Goal: Find specific page/section: Find specific page/section

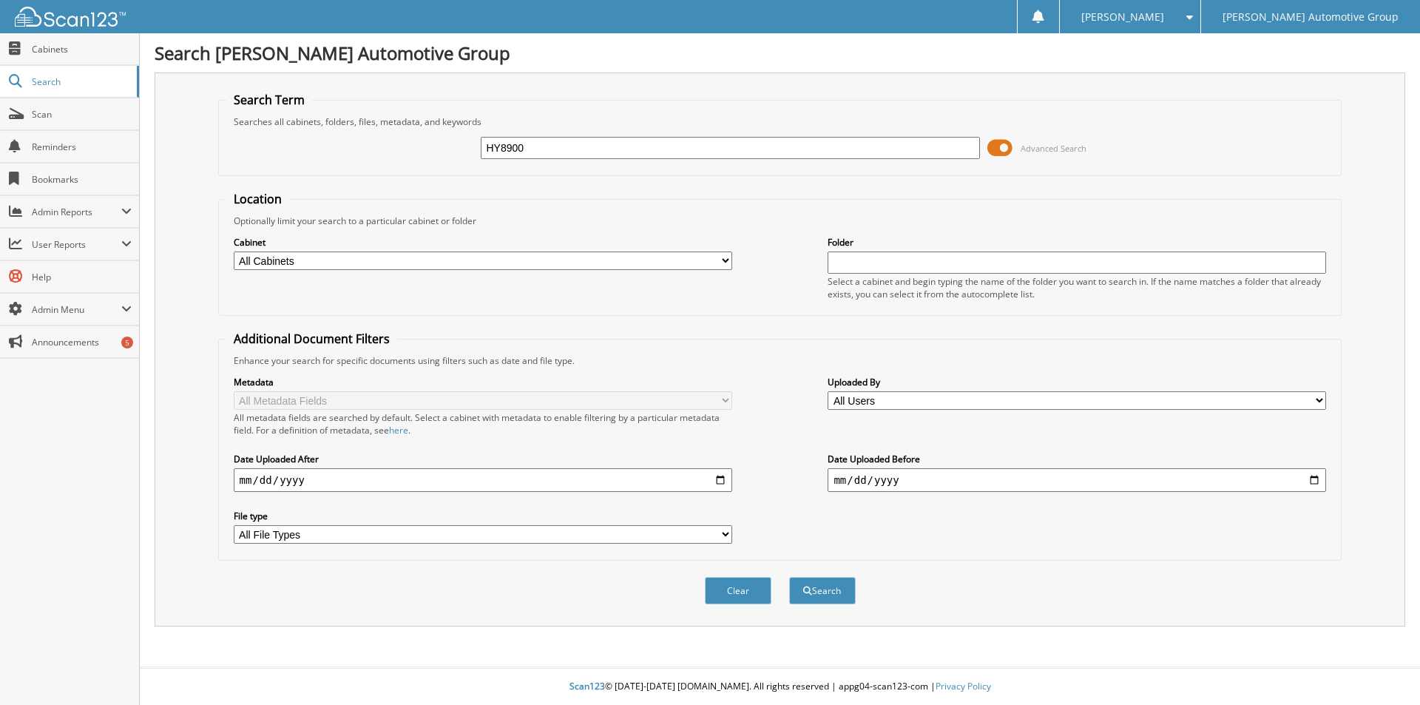
type input "HY8900"
click at [789, 577] on button "Search" at bounding box center [822, 590] width 67 height 27
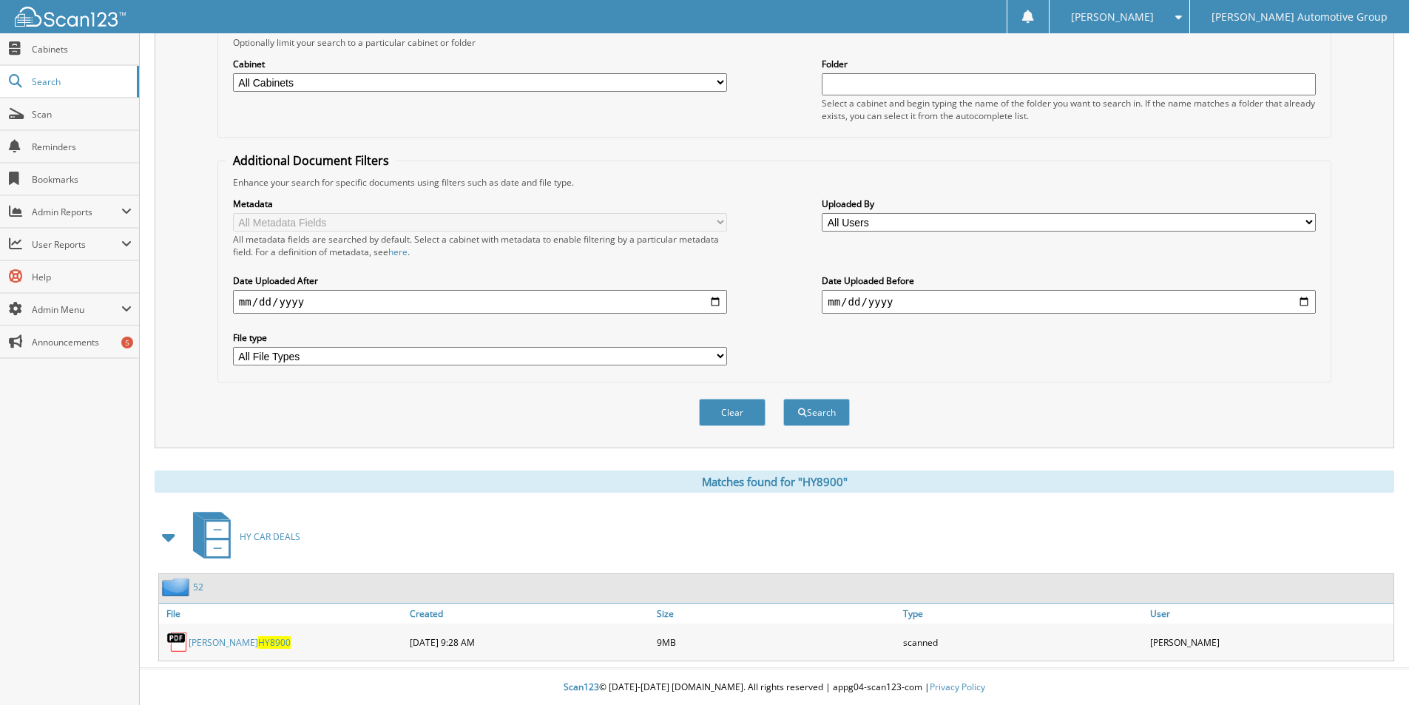
scroll to position [180, 0]
click at [235, 643] on link "[PERSON_NAME] HY8900" at bounding box center [240, 641] width 102 height 13
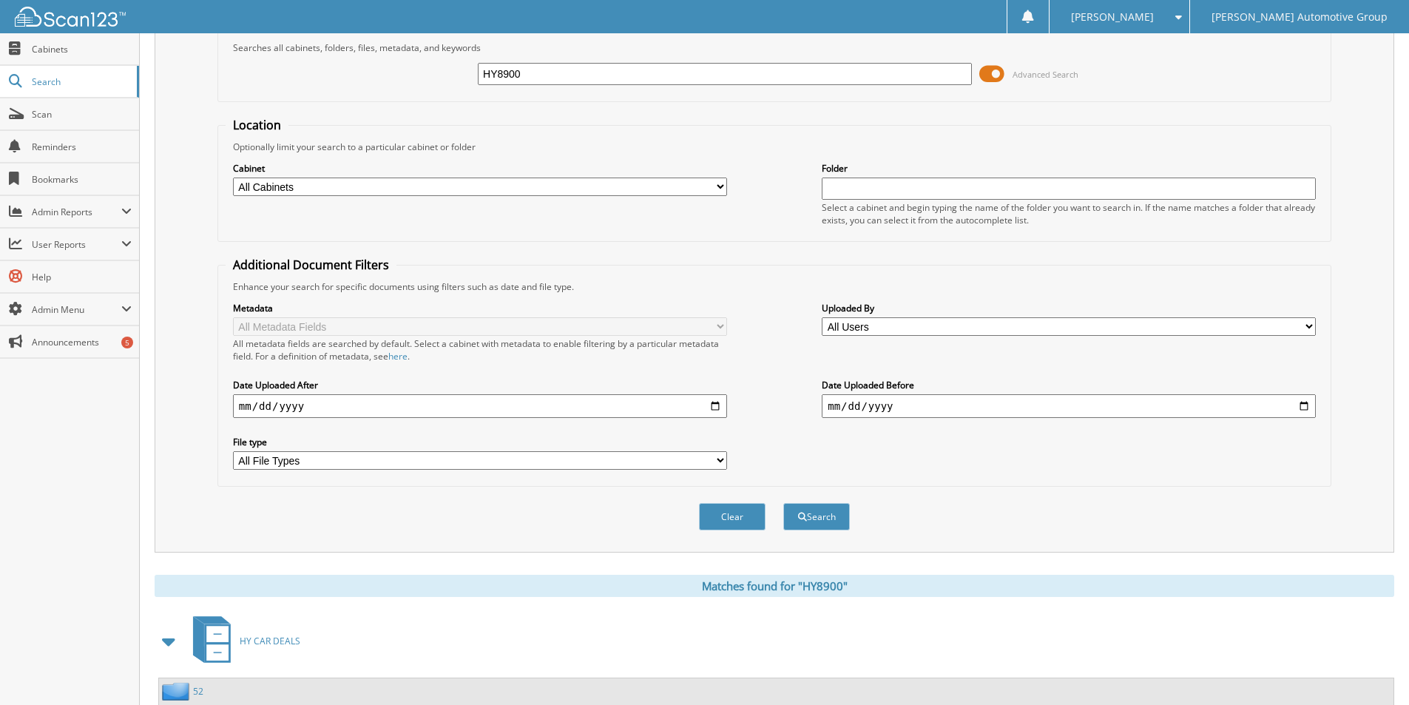
scroll to position [0, 0]
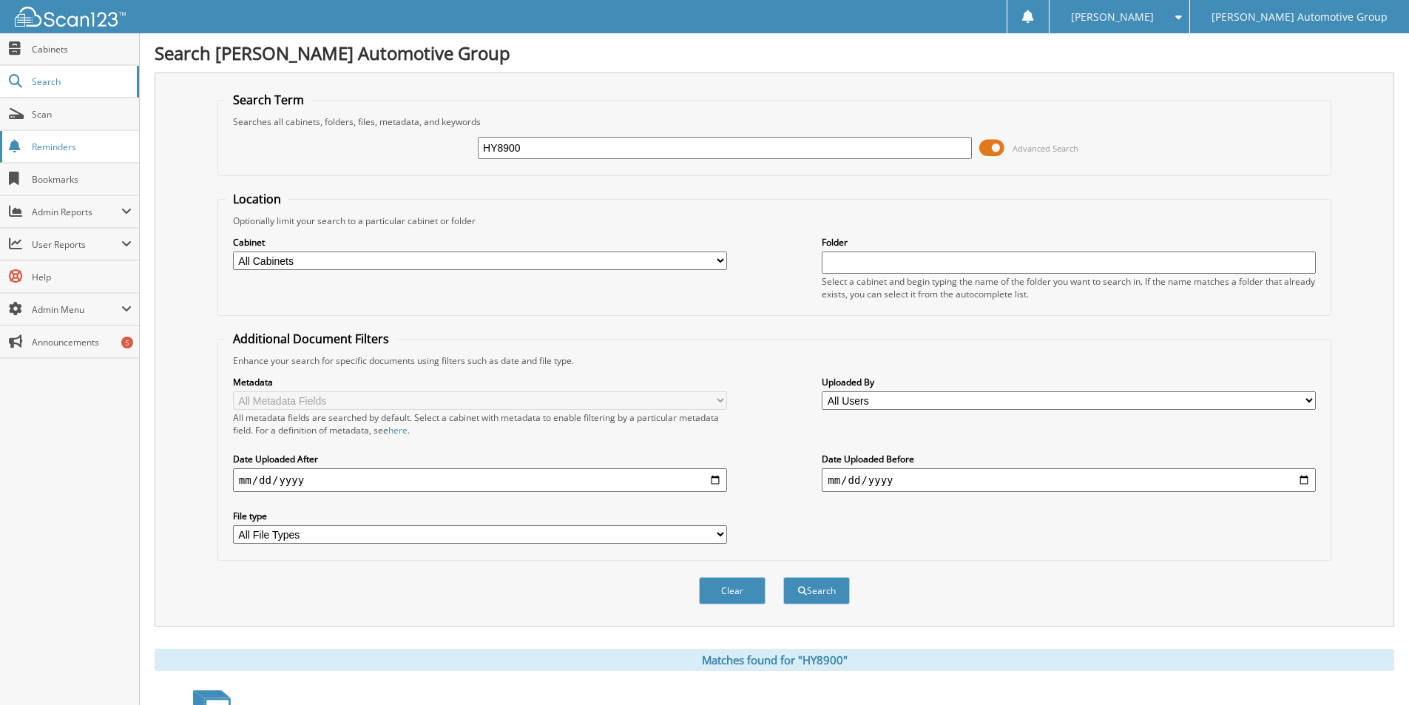
click at [75, 149] on body "DANA H. Settings Logout Mike Schmitz Automotive Group Close Cabinets Search Sca…" at bounding box center [704, 442] width 1409 height 884
type input "PM2816"
click at [783, 577] on button "Search" at bounding box center [816, 590] width 67 height 27
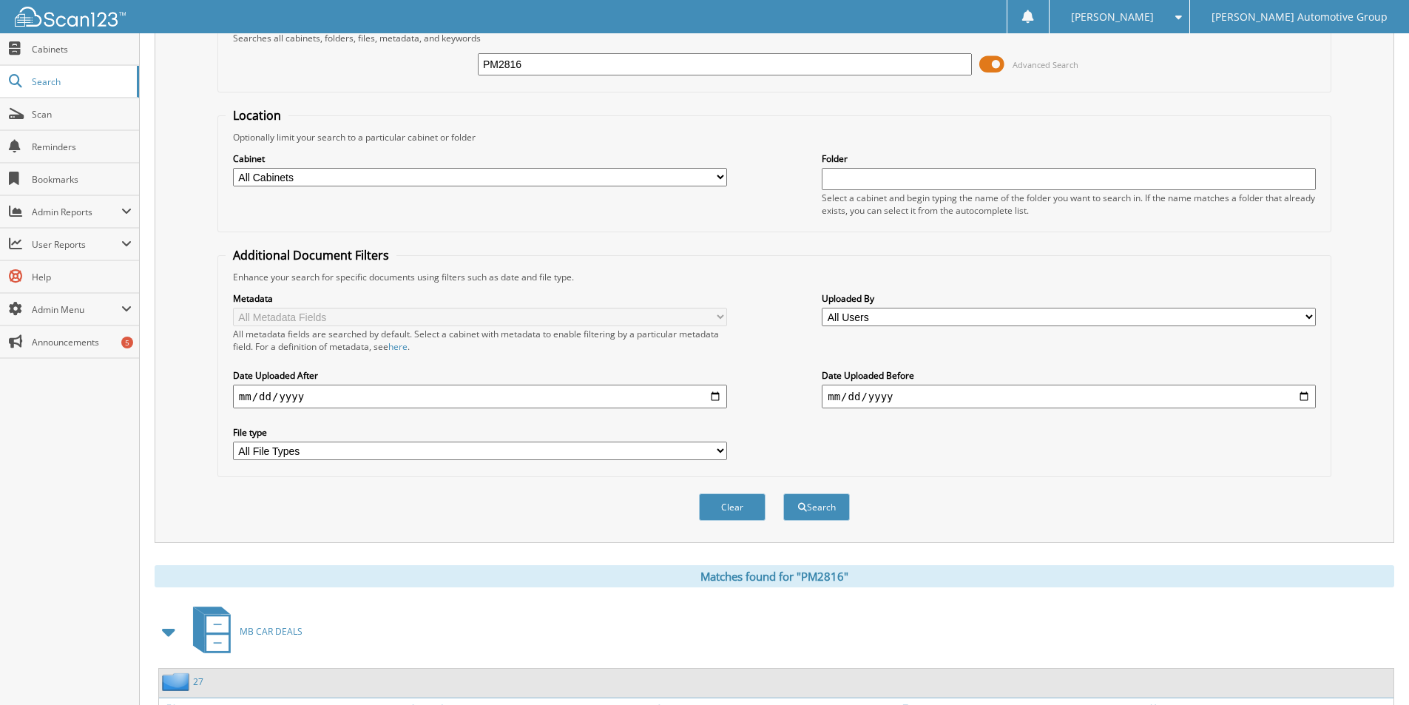
scroll to position [180, 0]
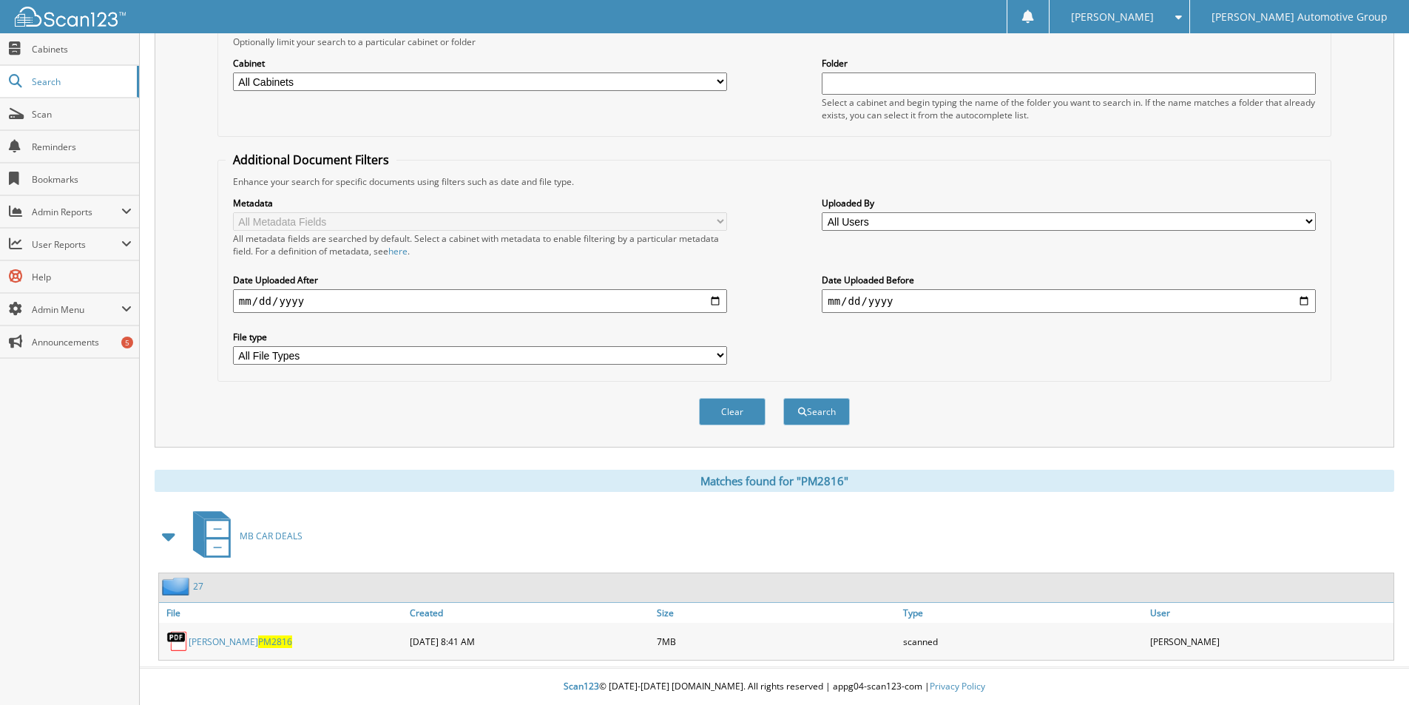
click at [246, 642] on link "KELTON, PEYTON PM2816" at bounding box center [241, 641] width 104 height 13
